Goal: Find specific page/section: Find specific page/section

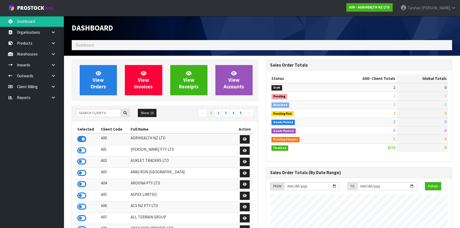
scroll to position [402, 194]
click at [102, 108] on div "Show: 10 5 10 25 50 ← 1 2 3 4 5 →" at bounding box center [165, 113] width 186 height 15
click at [102, 112] on input "text" at bounding box center [98, 113] width 45 height 8
type input "K01"
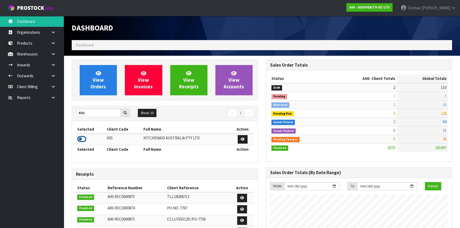
click at [81, 139] on icon at bounding box center [81, 139] width 9 height 8
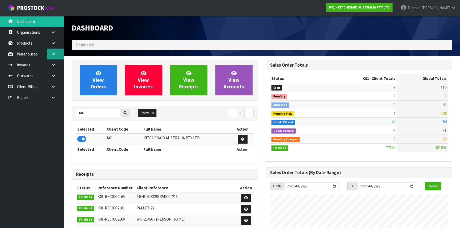
click at [54, 52] on icon at bounding box center [53, 54] width 5 height 4
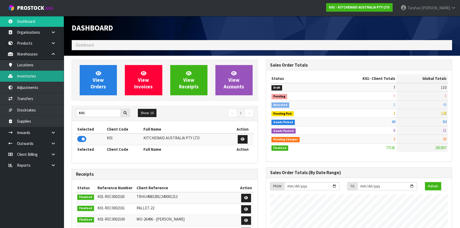
drag, startPoint x: 42, startPoint y: 77, endPoint x: 56, endPoint y: 72, distance: 14.3
click at [42, 77] on link "Inventories" at bounding box center [32, 76] width 64 height 11
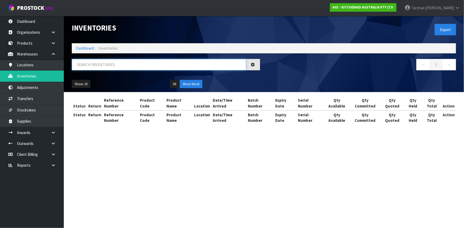
click at [119, 65] on input "text" at bounding box center [159, 64] width 174 height 11
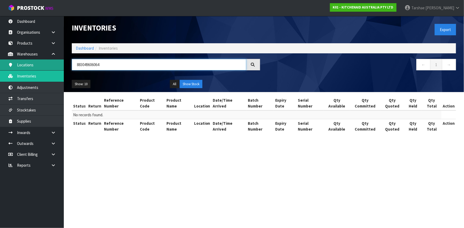
drag, startPoint x: 116, startPoint y: 63, endPoint x: 24, endPoint y: 65, distance: 91.7
click at [24, 65] on body "Toggle navigation ProStock WMS K01 - KITCHENAID AUSTRALIA PTY LTD [PERSON_NAME]…" at bounding box center [232, 114] width 464 height 228
drag, startPoint x: 138, startPoint y: 64, endPoint x: 100, endPoint y: 61, distance: 38.4
click at [100, 61] on input "5KSB1325AAC020883049606068" at bounding box center [159, 64] width 174 height 11
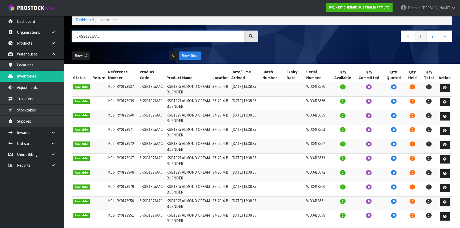
scroll to position [0, 0]
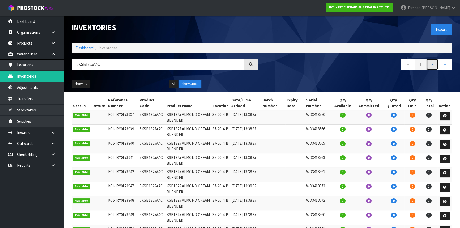
click at [436, 67] on link "2" at bounding box center [432, 64] width 12 height 11
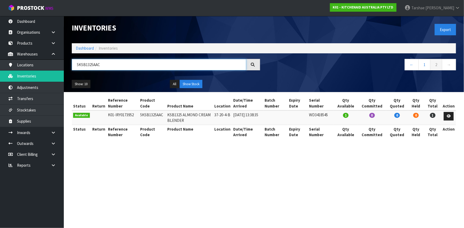
drag, startPoint x: 130, startPoint y: 63, endPoint x: -4, endPoint y: 66, distance: 134.0
click at [0, 66] on html "Toggle navigation ProStock WMS K01 - KITCHENAID AUSTRALIA PTY LTD [PERSON_NAME]…" at bounding box center [232, 114] width 464 height 228
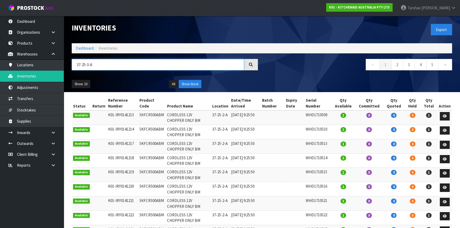
type input "37-25-3-A"
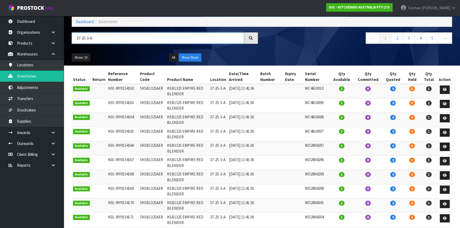
scroll to position [0, 0]
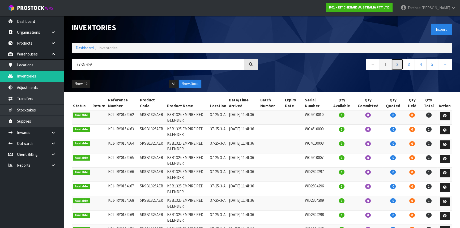
click at [396, 62] on link "2" at bounding box center [397, 64] width 12 height 11
click at [409, 64] on link "3" at bounding box center [409, 64] width 12 height 11
click at [430, 65] on link "5" at bounding box center [432, 64] width 12 height 11
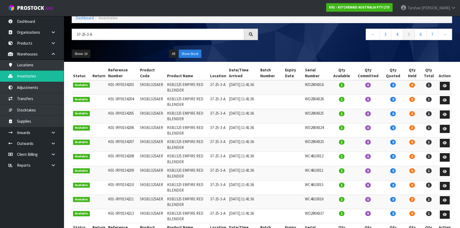
scroll to position [0, 0]
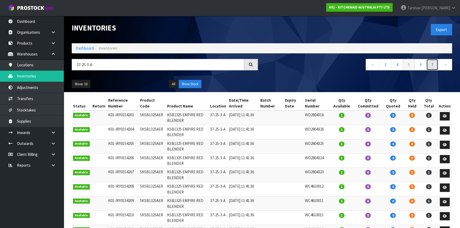
click at [438, 64] on link "7" at bounding box center [432, 64] width 12 height 11
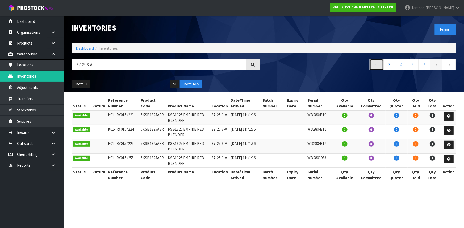
click at [378, 65] on link "←" at bounding box center [376, 64] width 14 height 11
click at [389, 63] on link "3" at bounding box center [389, 64] width 12 height 11
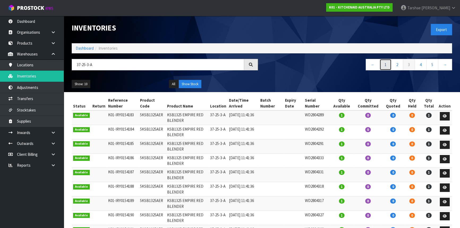
click at [389, 67] on link "1" at bounding box center [386, 64] width 12 height 11
